Goal: Transaction & Acquisition: Purchase product/service

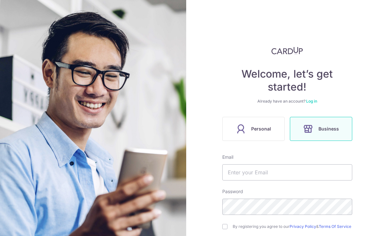
click at [256, 135] on label "Personal" at bounding box center [253, 129] width 62 height 24
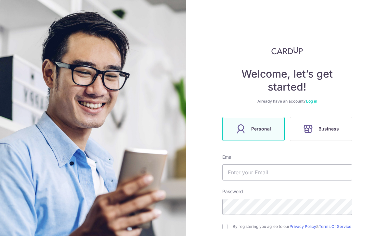
click at [263, 128] on span "Personal" at bounding box center [261, 129] width 20 height 8
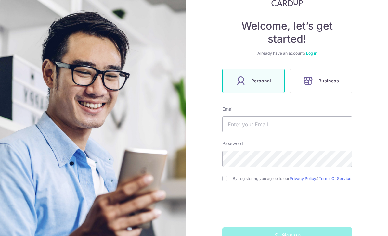
scroll to position [48, 0]
click at [313, 54] on link "Log in" at bounding box center [311, 53] width 11 height 5
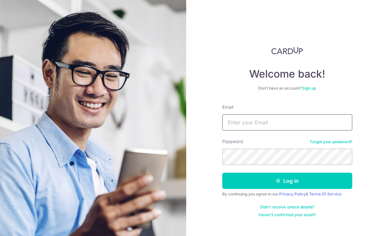
click at [301, 127] on input "Email" at bounding box center [287, 122] width 130 height 16
type input "Ktly12@yahoo.com"
click at [305, 187] on button "Log in" at bounding box center [287, 181] width 130 height 16
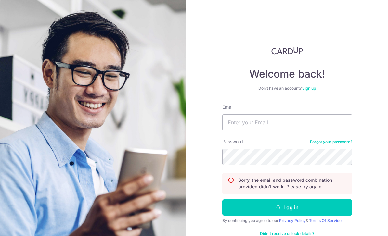
click at [315, 87] on link "Sign up" at bounding box center [309, 88] width 14 height 5
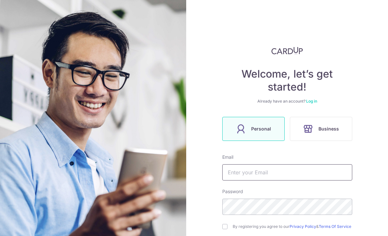
click at [272, 170] on input "text" at bounding box center [287, 173] width 130 height 16
click at [263, 129] on span "Personal" at bounding box center [261, 129] width 20 height 8
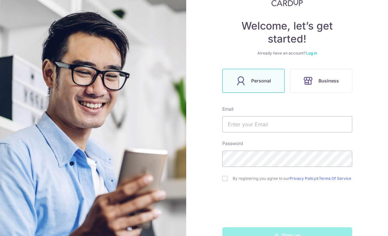
scroll to position [48, 0]
click at [298, 127] on input "text" at bounding box center [287, 125] width 130 height 16
type input "[EMAIL_ADDRESS][DOMAIN_NAME]"
click at [224, 182] on input "checkbox" at bounding box center [224, 179] width 5 height 5
checkbox input "true"
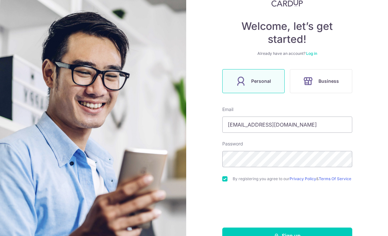
click at [301, 234] on button "Sign up" at bounding box center [287, 236] width 130 height 16
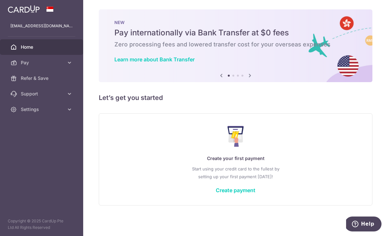
scroll to position [7, 0]
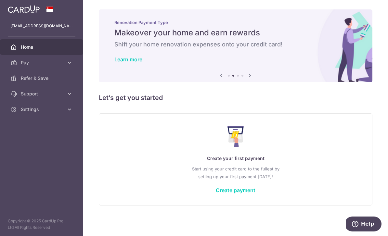
click at [216, 194] on link "Create payment" at bounding box center [236, 190] width 40 height 7
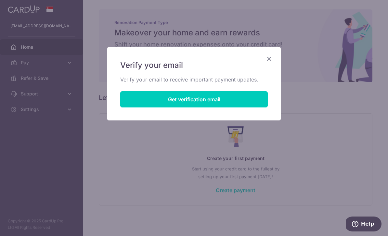
click at [213, 101] on button "Get verification email" at bounding box center [194, 99] width 148 height 16
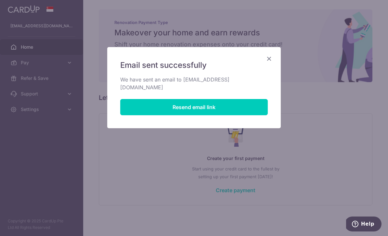
click at [271, 62] on icon "Close" at bounding box center [269, 59] width 8 height 8
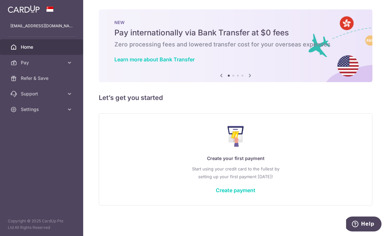
scroll to position [0, 0]
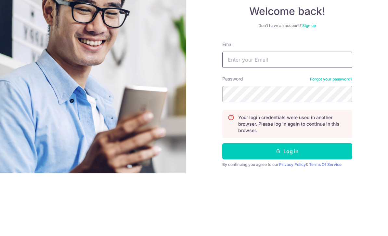
type input "[EMAIL_ADDRESS][DOMAIN_NAME]"
click at [287, 206] on button "Log in" at bounding box center [287, 214] width 130 height 16
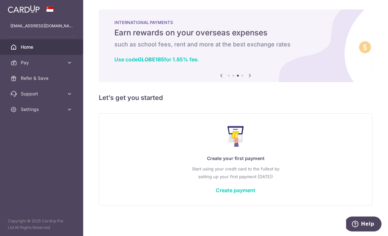
scroll to position [7, 0]
click at [216, 194] on link "Create payment" at bounding box center [236, 190] width 40 height 7
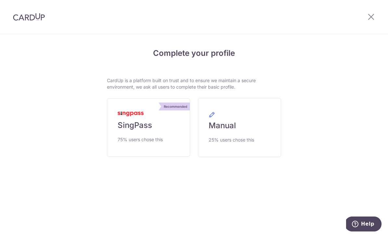
click at [160, 140] on span "75% users chose this" at bounding box center [140, 140] width 45 height 8
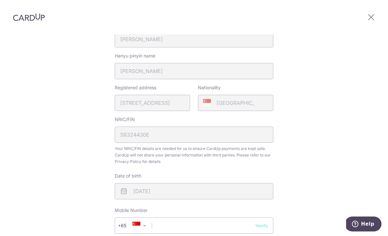
scroll to position [139, 0]
click at [195, 218] on input "text" at bounding box center [194, 226] width 159 height 16
type input "88339198"
click at [267, 223] on button "Verify" at bounding box center [262, 226] width 13 height 7
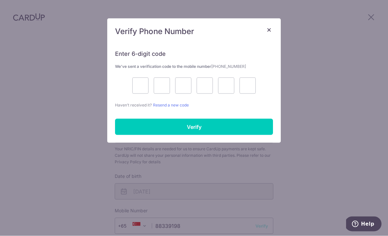
scroll to position [109, 0]
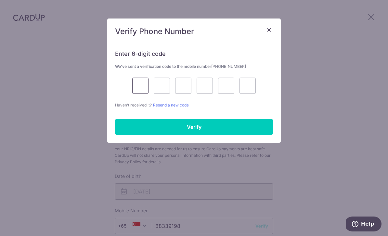
click at [141, 88] on input "text" at bounding box center [140, 86] width 16 height 16
type input "4"
type input "2"
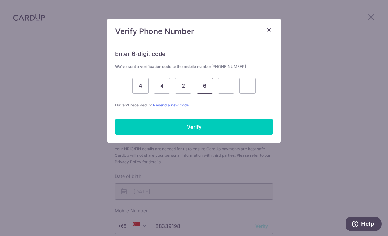
type input "6"
type input "3"
click at [224, 130] on input "Verify" at bounding box center [194, 127] width 158 height 16
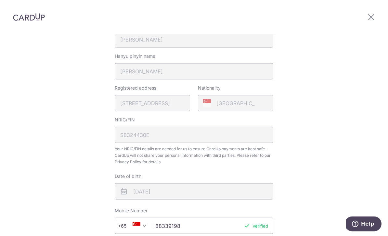
scroll to position [109, 0]
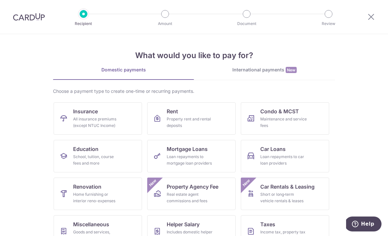
click at [76, 113] on span "Insurance" at bounding box center [85, 112] width 25 height 8
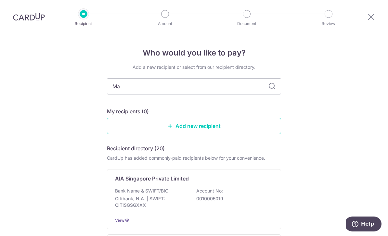
type input "Man"
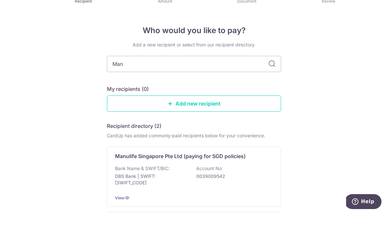
scroll to position [79, 0]
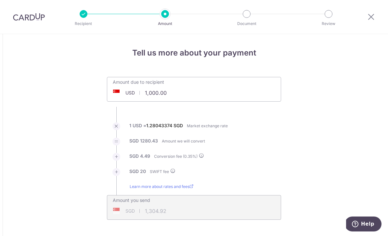
click at [203, 97] on div "Amount due to recipient USD 1,000.00 1000" at bounding box center [194, 89] width 174 height 25
click at [184, 97] on input "1,000.00" at bounding box center [157, 93] width 101 height 15
type input "1"
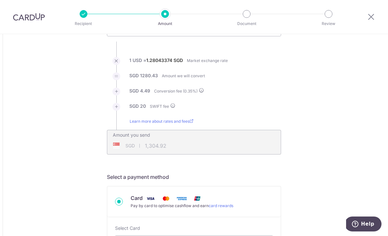
scroll to position [68, 0]
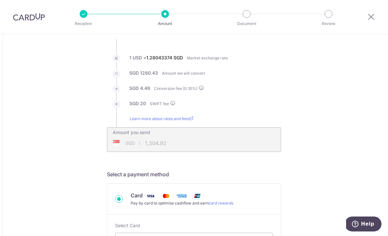
type input "3,348.00"
type input "4,321.58"
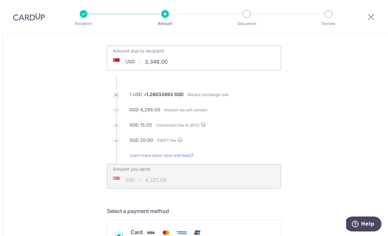
scroll to position [36, 0]
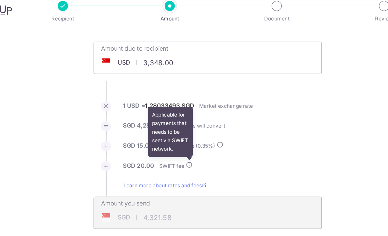
click at [146, 133] on li "SGD 20.00 SWIFT fee Applicable for payments that needs to be sent via SWIFT net…" at bounding box center [194, 140] width 174 height 15
type input "3,348.00"
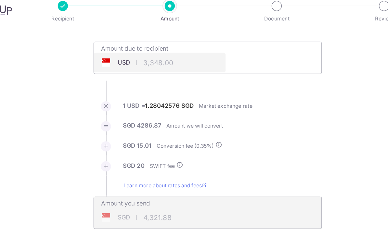
type input "4,321.88"
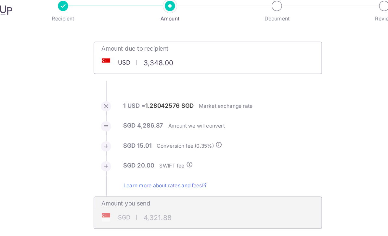
click at [178, 133] on icon at bounding box center [180, 135] width 5 height 5
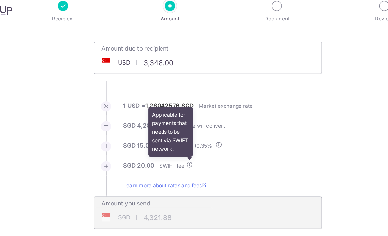
click at [206, 133] on li "SGD 20.00 SWIFT fee Applicable for payments that needs to be sent via SWIFT net…" at bounding box center [194, 140] width 174 height 15
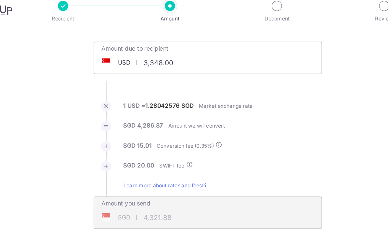
click at [200, 117] on icon at bounding box center [202, 119] width 5 height 5
click at [208, 134] on li "SGD 20.00 SWIFT fee" at bounding box center [194, 140] width 174 height 15
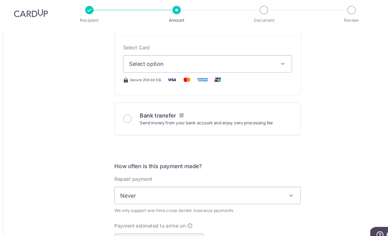
scroll to position [279, 0]
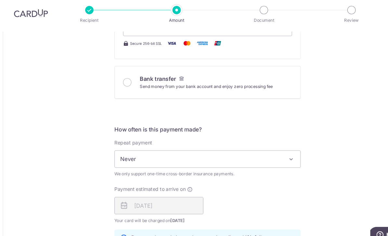
click at [120, 80] on input "Bank transfer Send money from your bank account and enjoy zero processing fee" at bounding box center [119, 82] width 8 height 8
radio input "true"
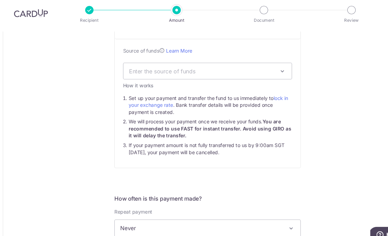
type input "3,348.00"
type input "4,315.05"
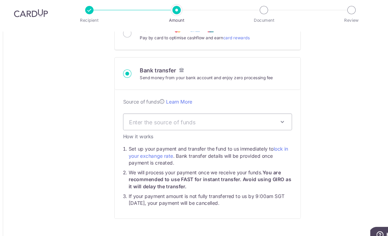
scroll to position [232, 0]
click at [227, 115] on span "Enter the source of funds" at bounding box center [189, 118] width 137 height 7
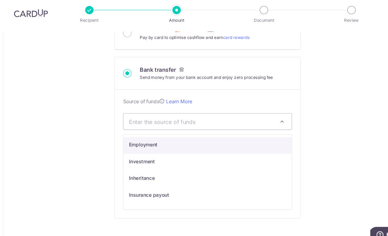
select select "7"
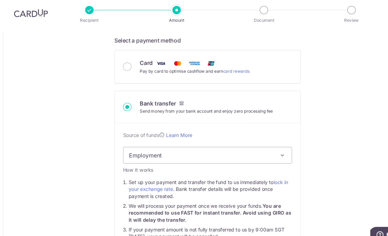
scroll to position [243, 0]
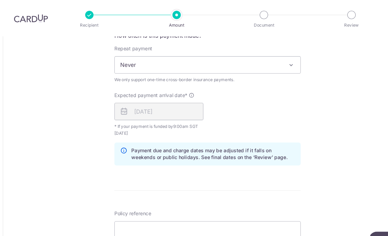
scroll to position [437, 0]
click at [132, 207] on input "Policy reference" at bounding box center [194, 215] width 174 height 16
click at [129, 207] on input "Policy reference" at bounding box center [194, 215] width 174 height 16
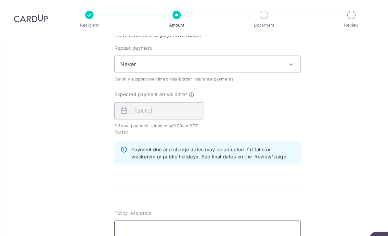
paste input "2499651671"
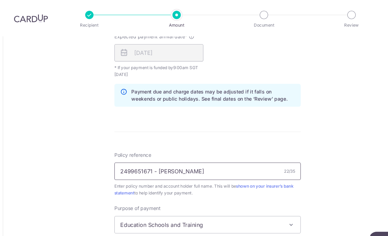
scroll to position [490, 0]
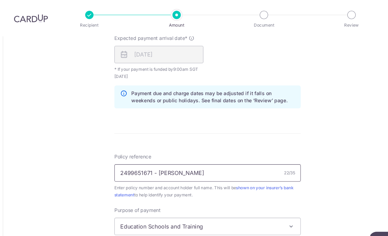
type input "2499651671 - [PERSON_NAME]"
click at [241, 204] on span "Education Schools and Training" at bounding box center [194, 212] width 174 height 16
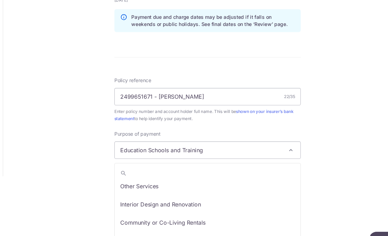
scroll to position [53, 0]
select select "Insurance Premiums"
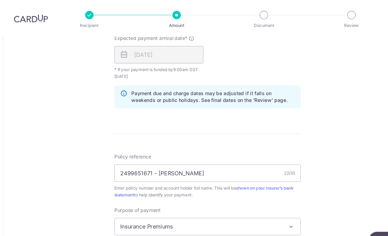
scroll to position [134, 0]
type input "Create Schedule"
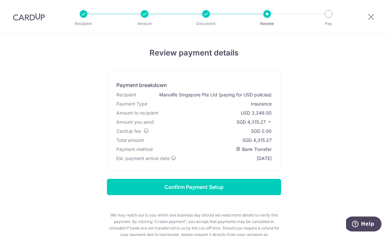
click at [218, 190] on input "Confirm Payment Setup" at bounding box center [194, 187] width 174 height 16
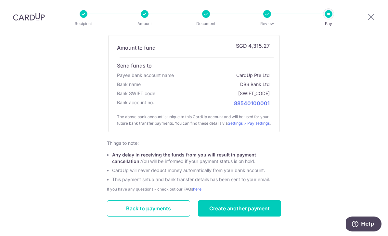
scroll to position [112, 0]
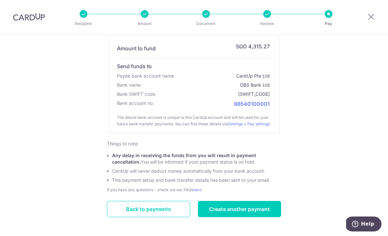
click at [169, 218] on link "Back to payments" at bounding box center [148, 209] width 83 height 16
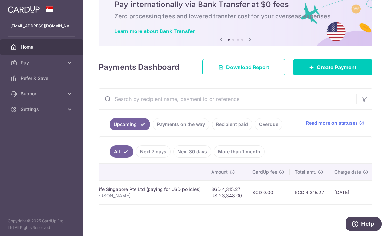
scroll to position [0, 160]
